Goal: Information Seeking & Learning: Learn about a topic

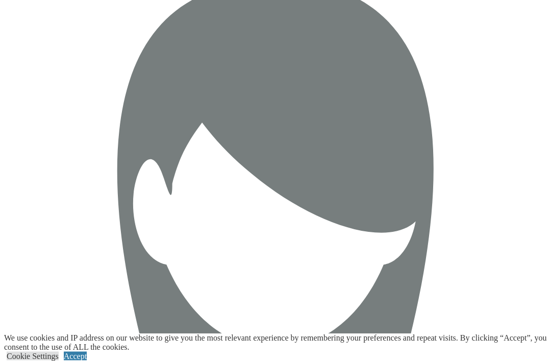
scroll to position [1745, 0]
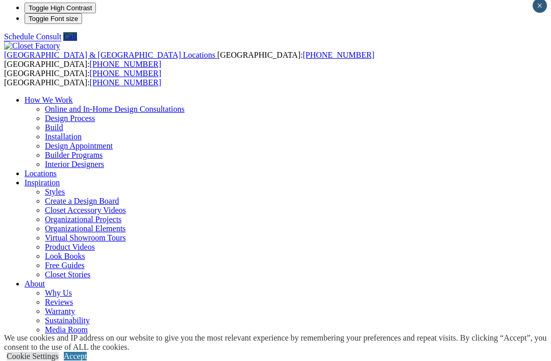
scroll to position [6, 0]
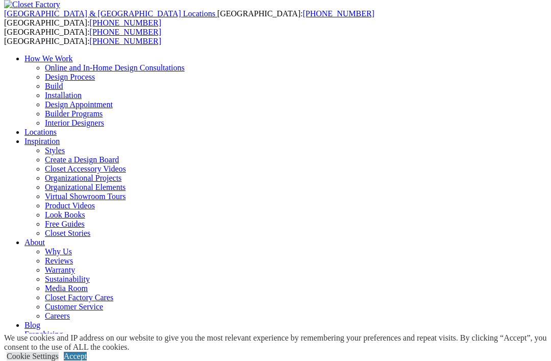
scroll to position [46, 0]
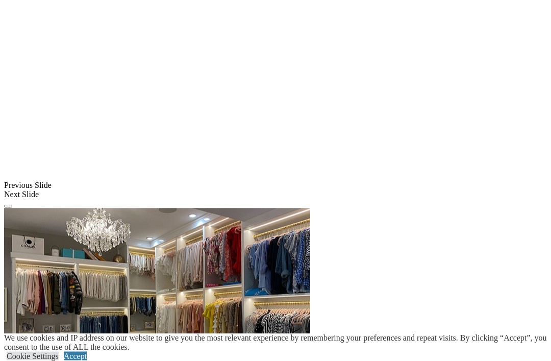
scroll to position [821, 0]
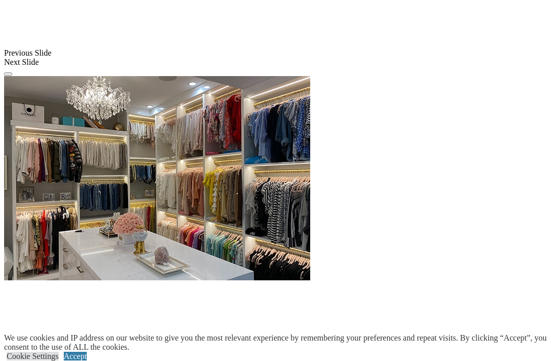
scroll to position [962, 0]
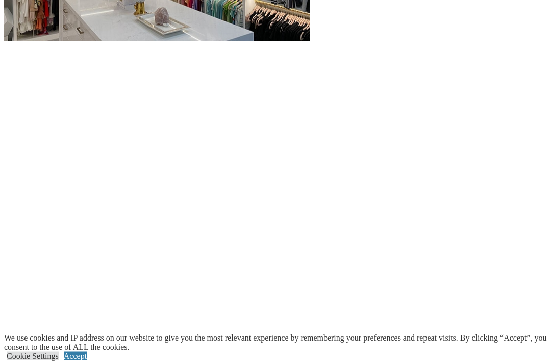
scroll to position [1191, 0]
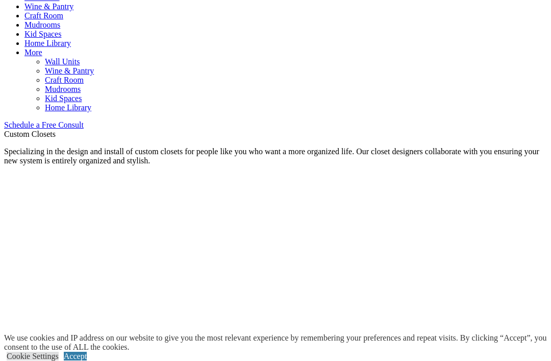
scroll to position [566, 0]
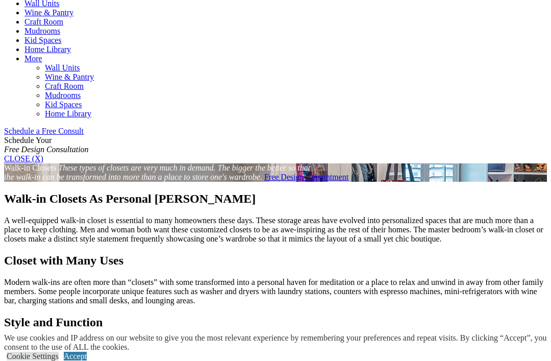
scroll to position [561, 0]
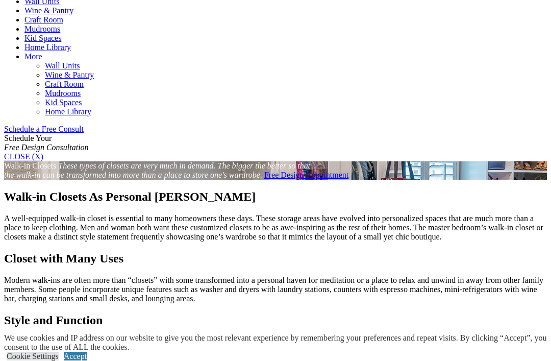
click at [87, 360] on link "Accept" at bounding box center [75, 356] width 23 height 9
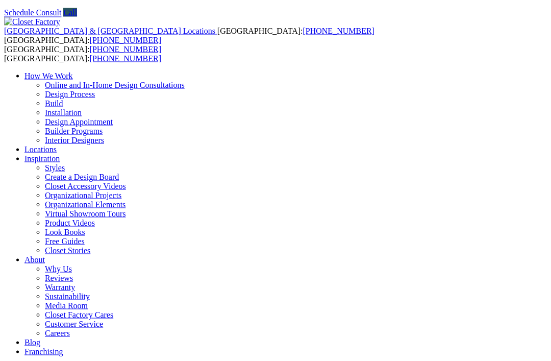
scroll to position [0, 0]
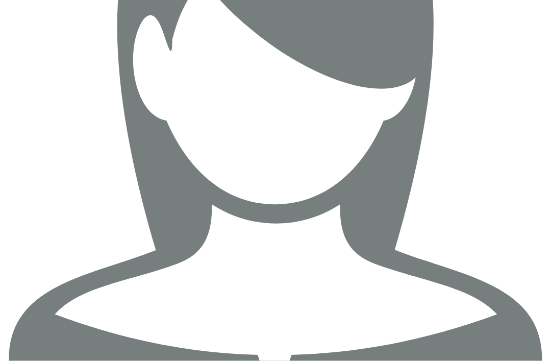
scroll to position [3034, 0]
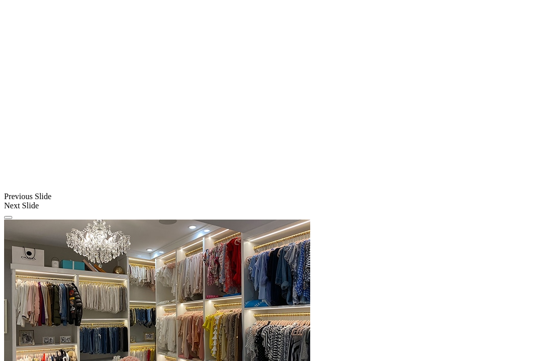
scroll to position [836, 0]
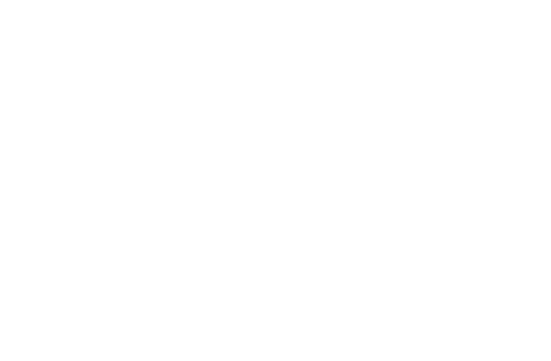
scroll to position [1293, 0]
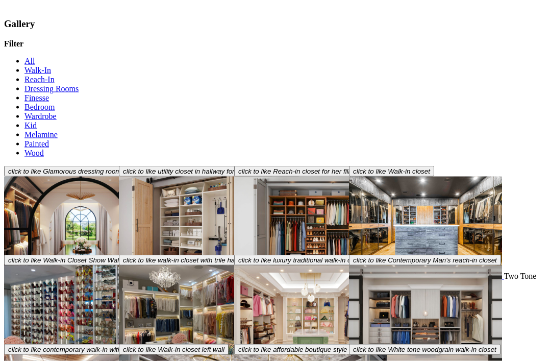
scroll to position [3354, 0]
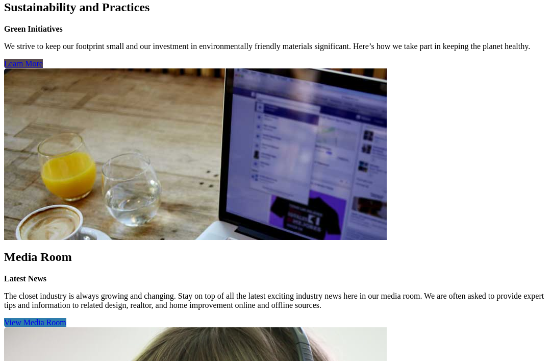
scroll to position [1947, 0]
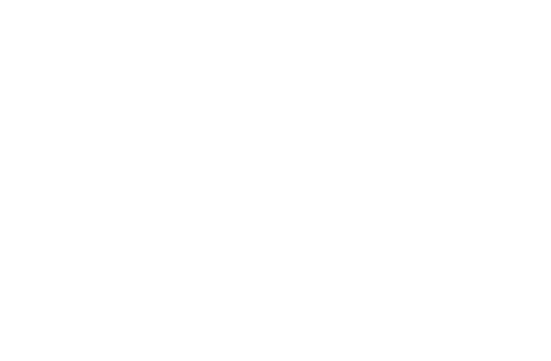
scroll to position [1932, 0]
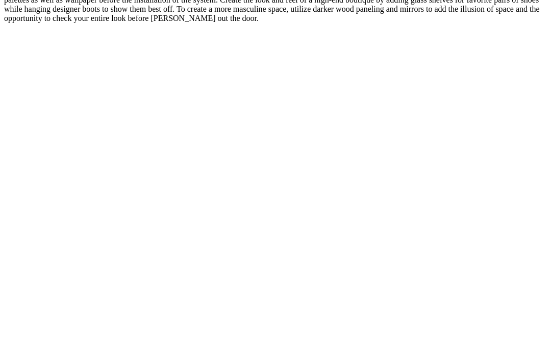
scroll to position [1783, 0]
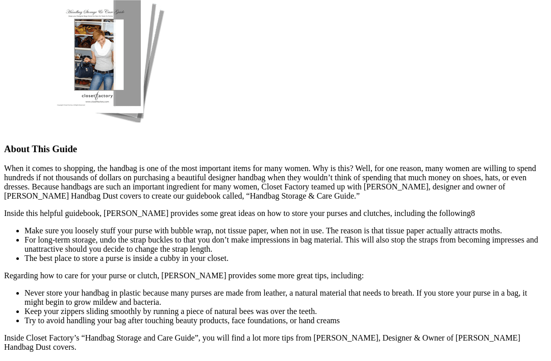
scroll to position [771, 0]
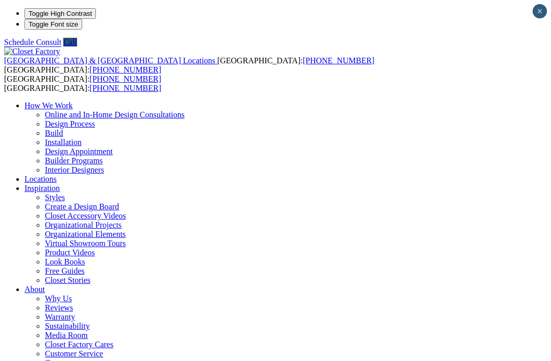
click at [90, 276] on link "Closet Stories" at bounding box center [67, 280] width 45 height 9
click at [85, 257] on link "Look Books" at bounding box center [65, 261] width 40 height 9
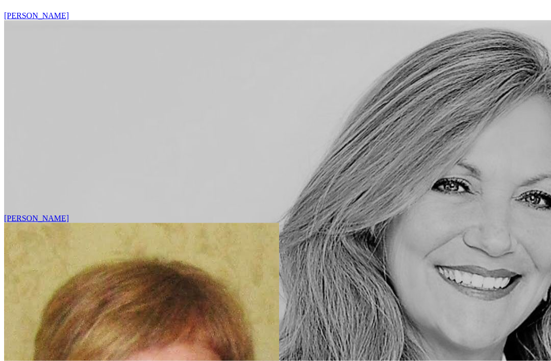
scroll to position [3273, 0]
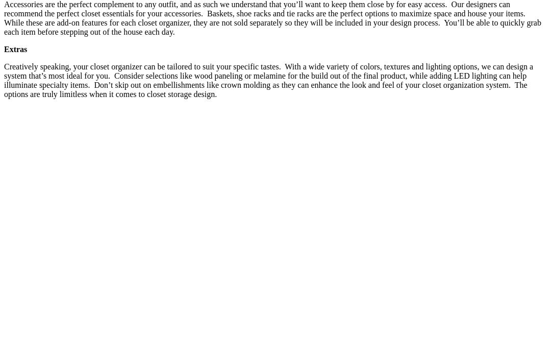
scroll to position [1901, 0]
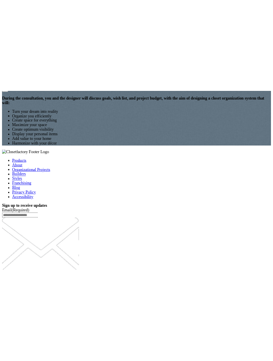
scroll to position [1507, 0]
